Goal: Task Accomplishment & Management: Manage account settings

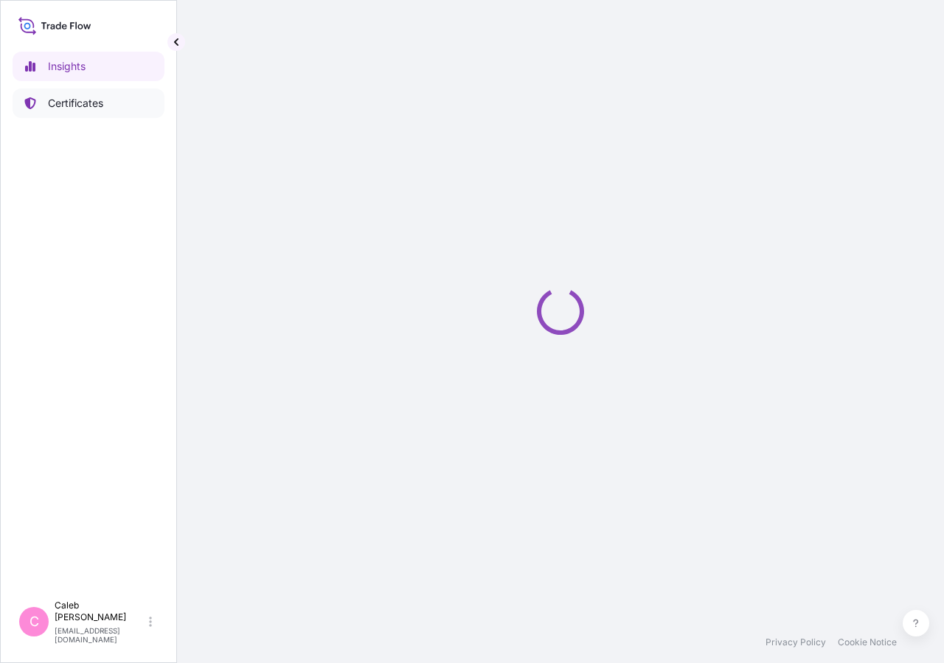
click at [96, 112] on link "Certificates" at bounding box center [89, 102] width 152 height 29
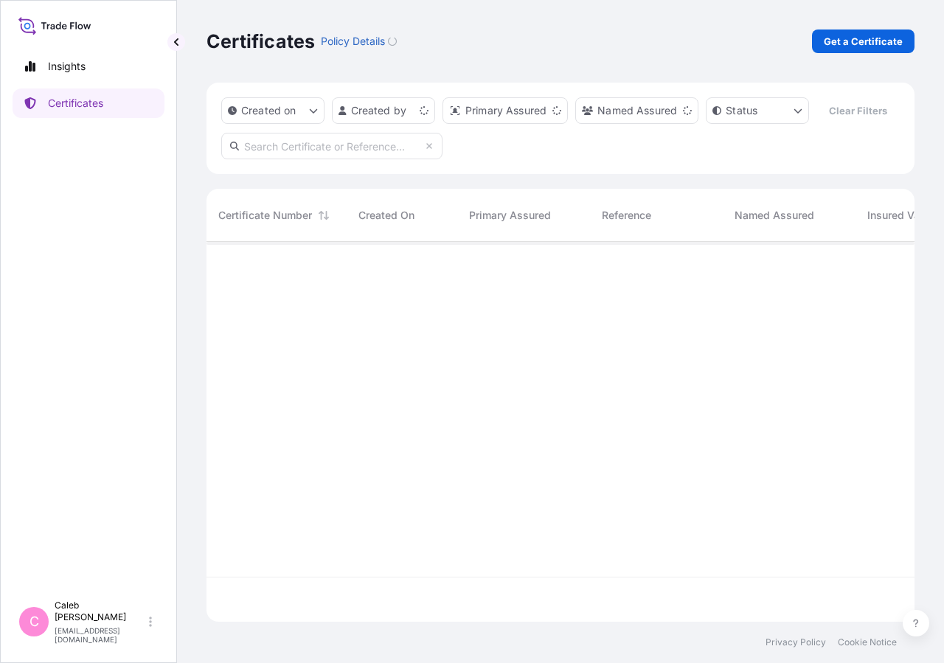
scroll to position [344, 695]
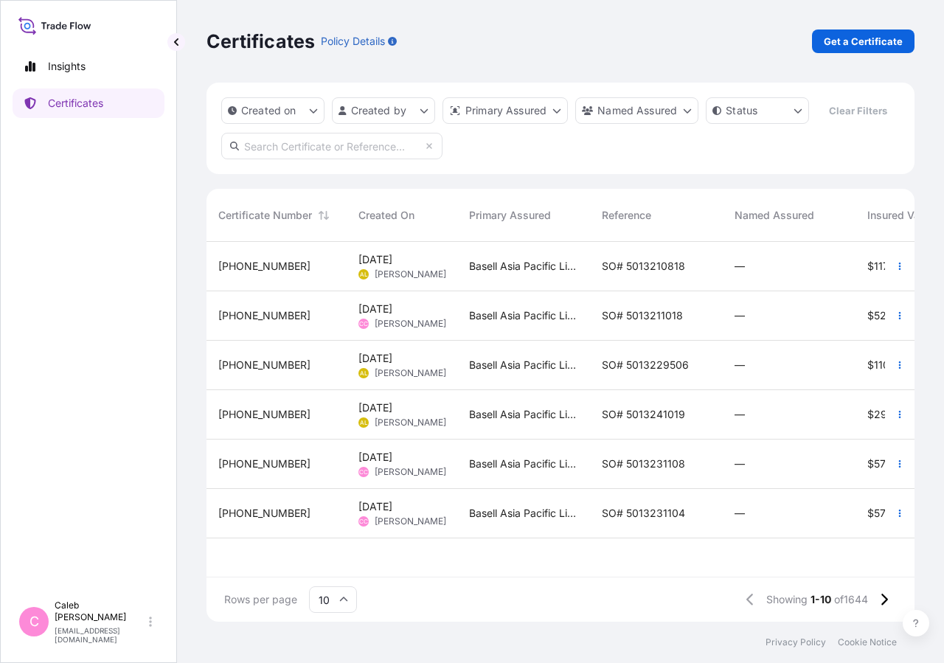
click at [386, 159] on input "text" at bounding box center [331, 146] width 221 height 27
click at [362, 159] on input "so# 5013204944" at bounding box center [331, 146] width 221 height 27
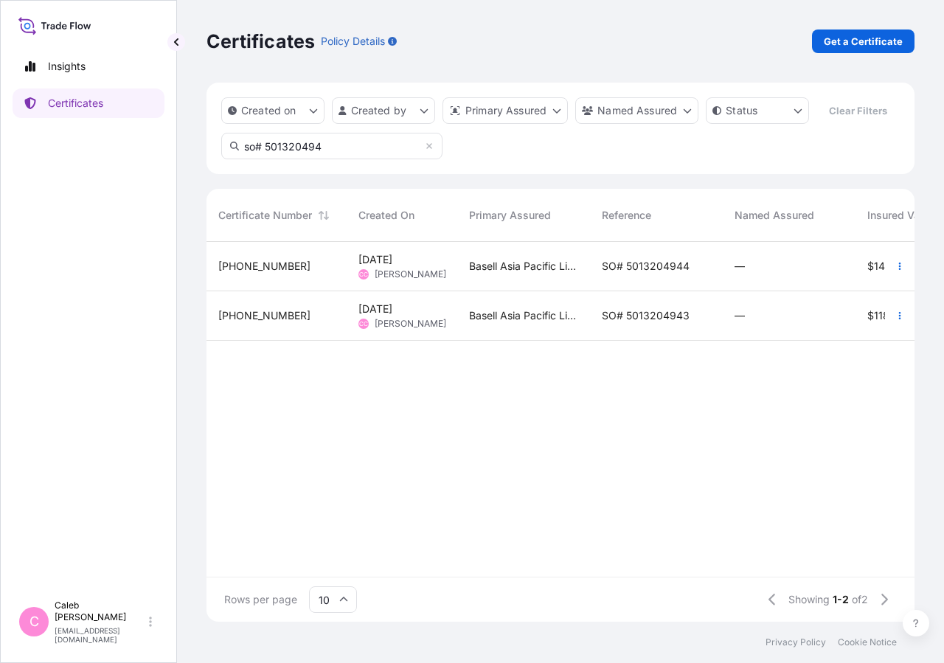
type input "so# 501320494"
click at [661, 273] on span "SO# 5013204944" at bounding box center [645, 266] width 88 height 15
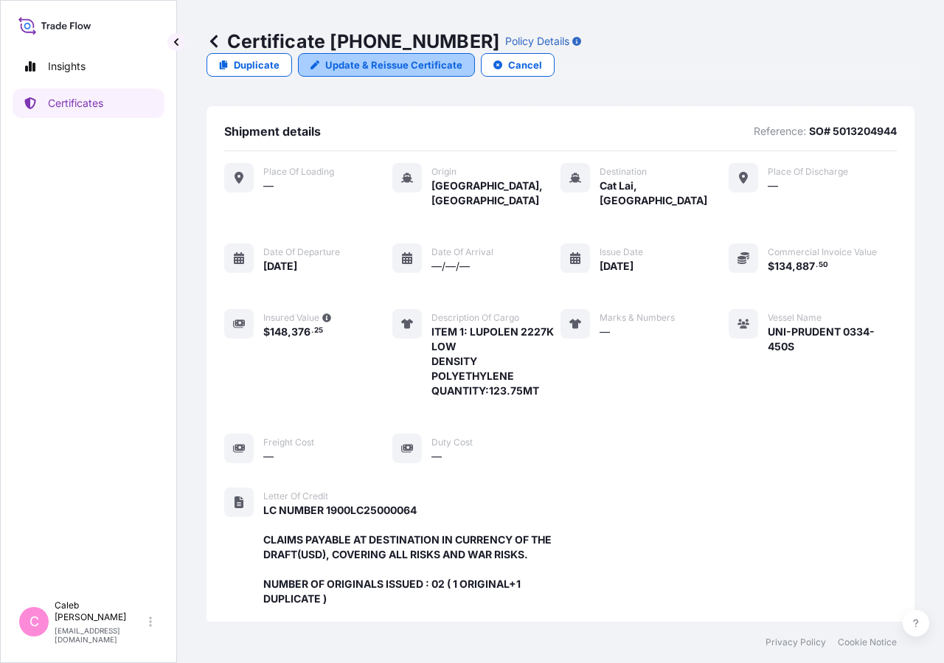
click at [462, 57] on p "Update & Reissue Certificate" at bounding box center [393, 64] width 137 height 15
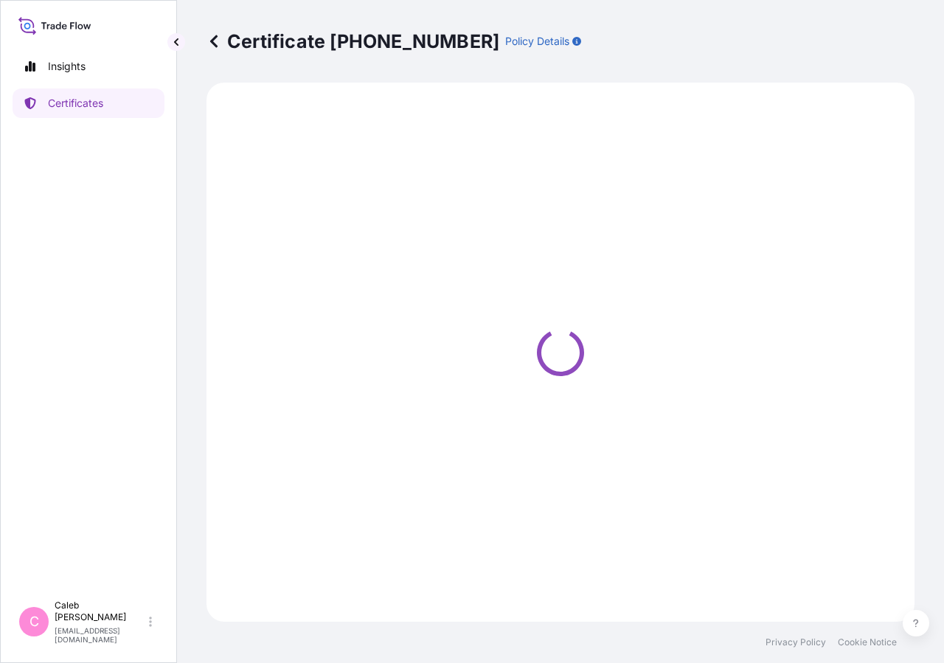
select select "Sea"
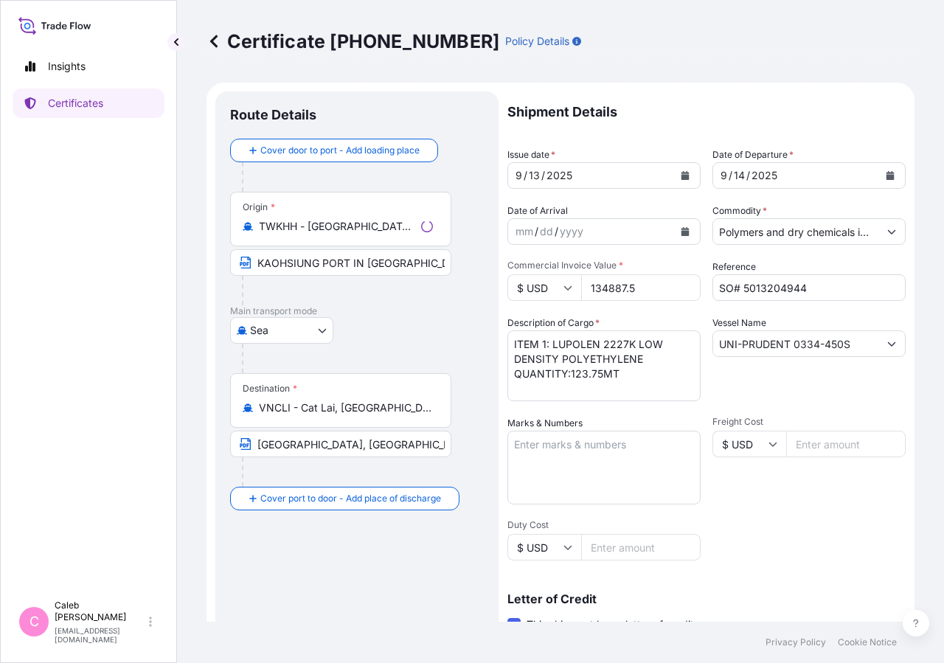
select select "32034"
click at [886, 176] on icon "Calendar" at bounding box center [890, 175] width 8 height 9
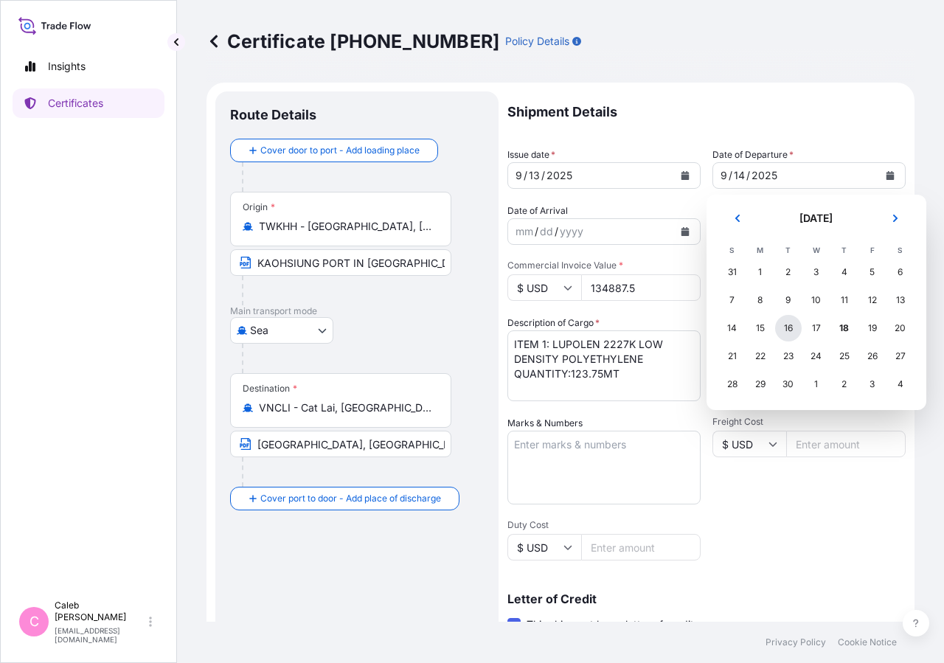
click at [787, 332] on div "16" at bounding box center [788, 328] width 27 height 27
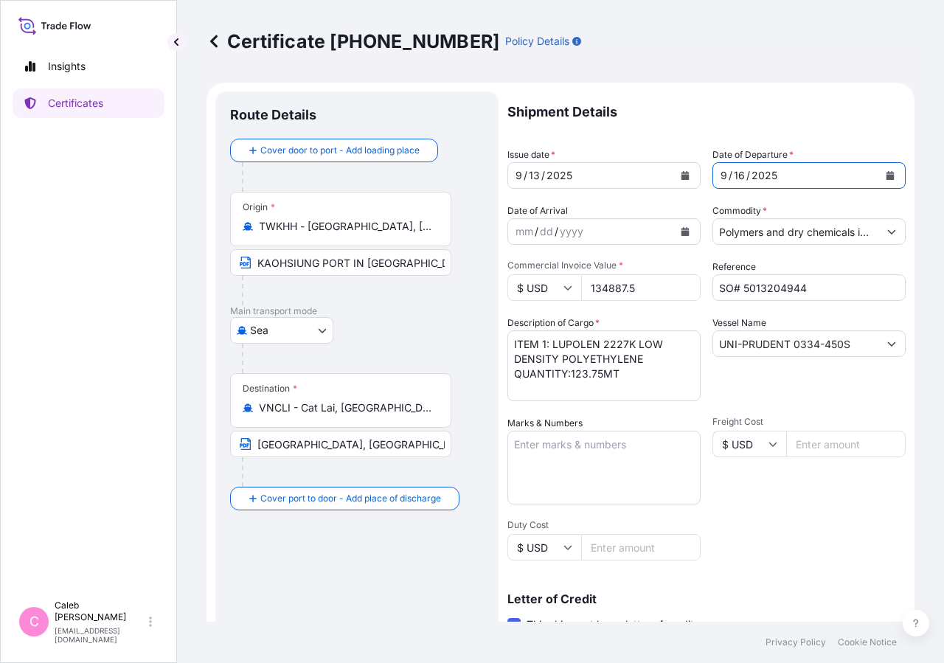
click at [681, 175] on icon "Calendar" at bounding box center [685, 175] width 8 height 9
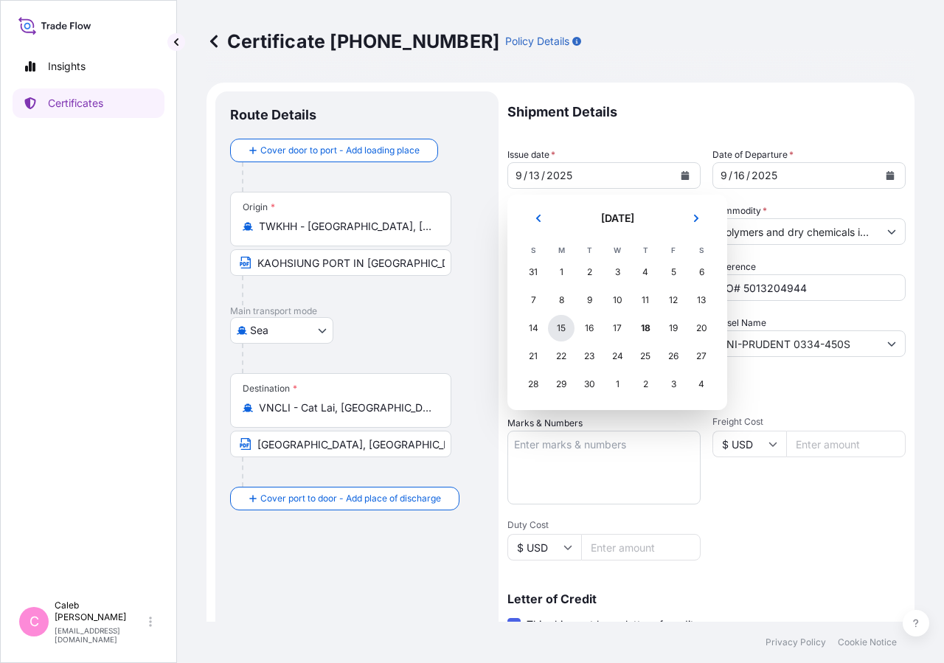
click at [555, 327] on div "15" at bounding box center [561, 328] width 27 height 27
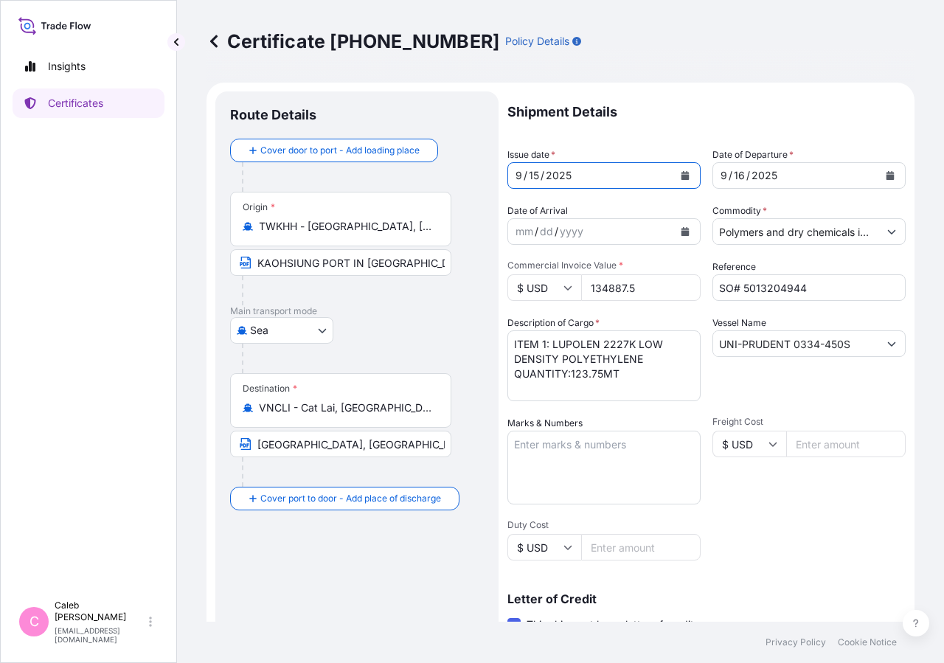
click at [785, 540] on div "Shipment Details Issue date * 9 / 15 / 2025 Date of Departure * 9 / 16 / 2025 D…" at bounding box center [706, 498] width 398 height 815
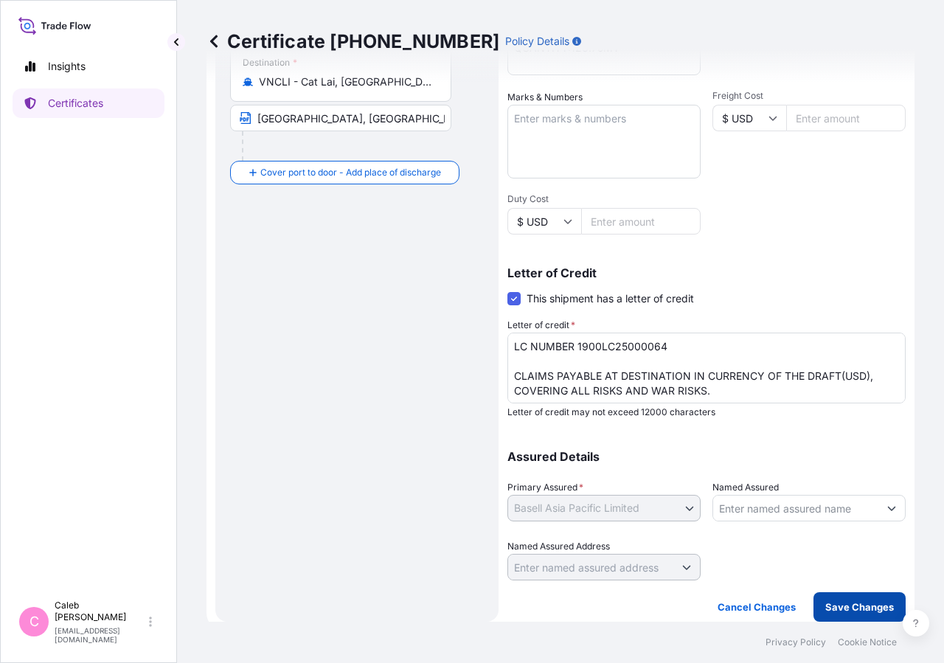
click at [843, 597] on button "Save Changes" at bounding box center [859, 606] width 92 height 29
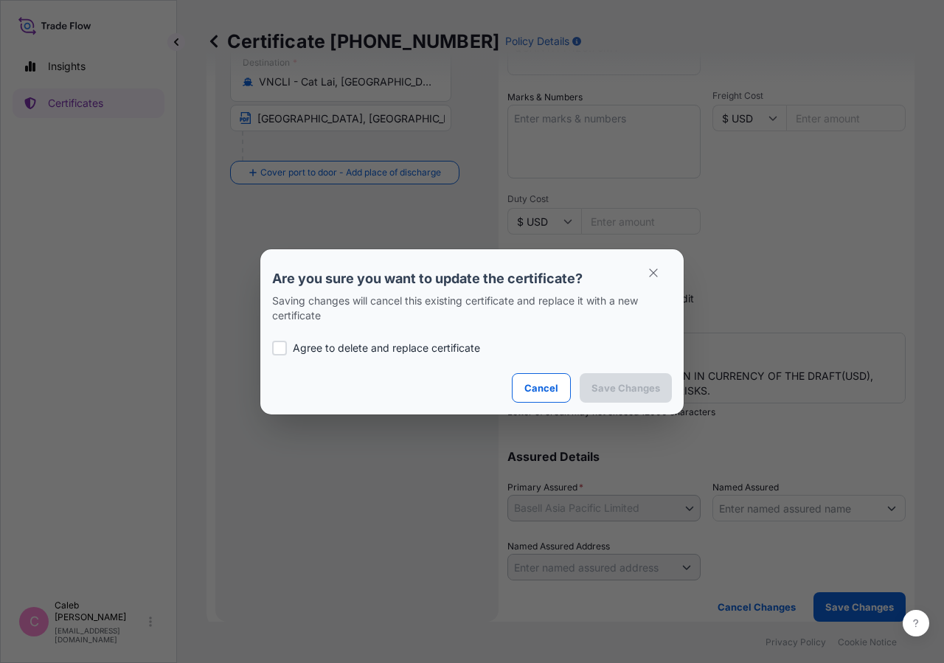
click at [295, 346] on p "Agree to delete and replace certificate" at bounding box center [386, 348] width 187 height 15
checkbox input "true"
click at [609, 386] on p "Save Changes" at bounding box center [625, 387] width 69 height 15
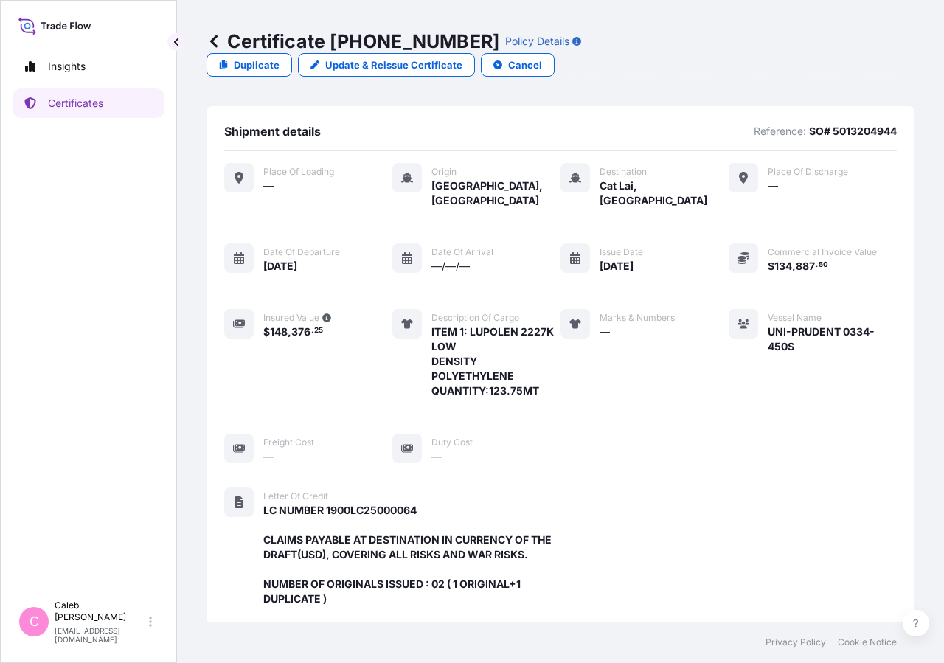
scroll to position [441, 0]
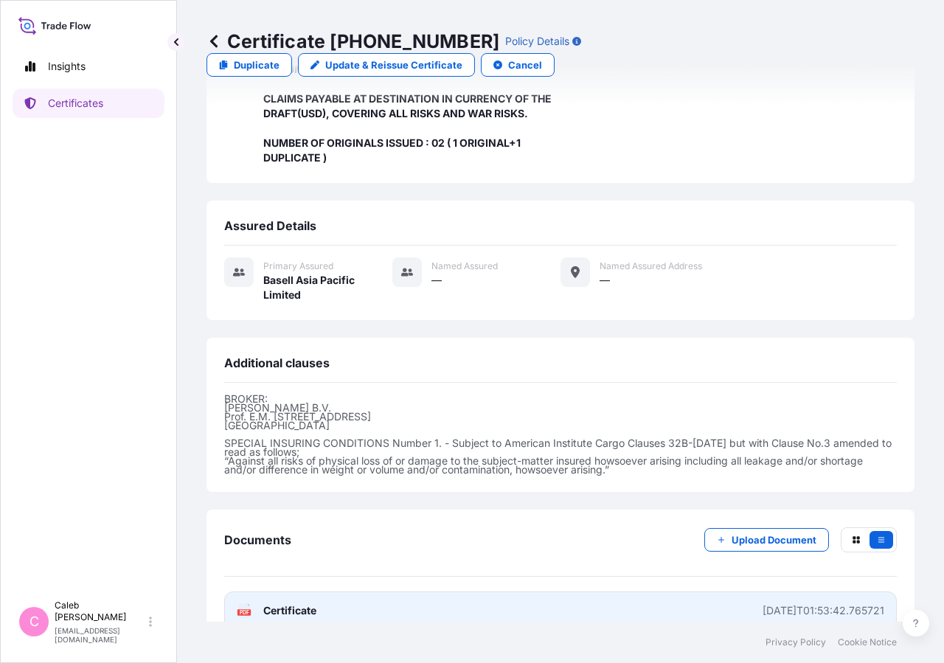
click at [318, 591] on link "PDF Certificate 2025-09-18T01:53:42.765721" at bounding box center [560, 610] width 672 height 38
